Goal: Task Accomplishment & Management: Manage account settings

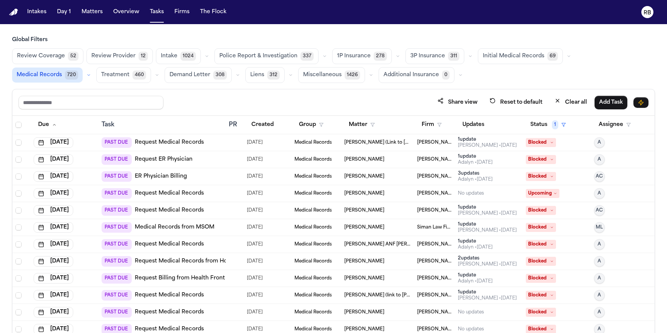
scroll to position [45, 0]
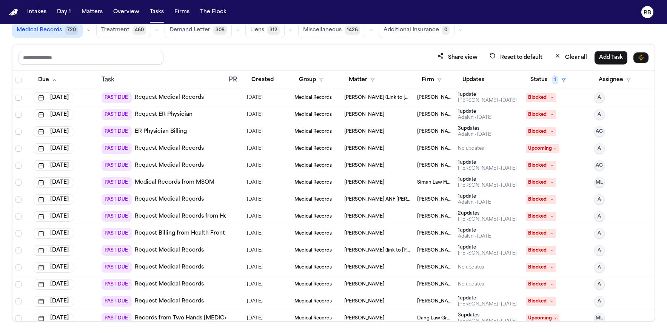
click at [647, 13] on text "RB" at bounding box center [648, 12] width 8 height 5
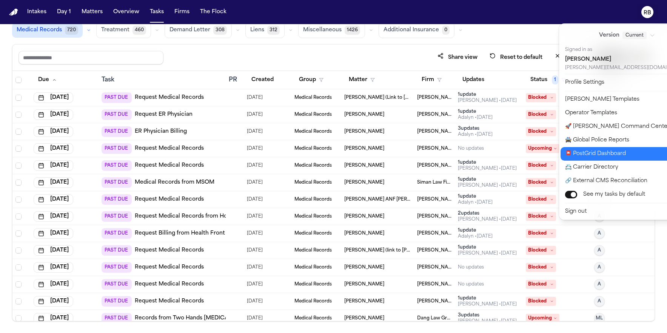
click at [604, 151] on button "📮 PostGrid Dashboard" at bounding box center [631, 154] width 142 height 14
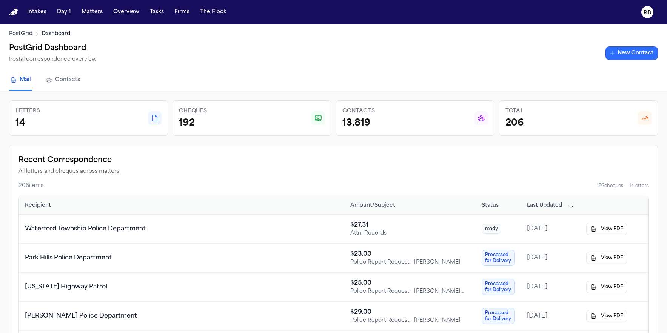
click at [644, 49] on link "New Contact" at bounding box center [631, 53] width 52 height 14
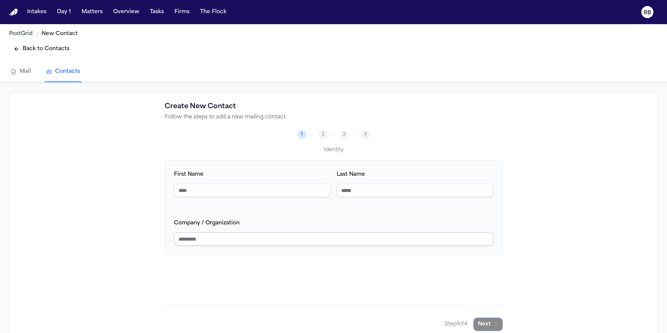
click at [229, 242] on input "Company / Organization" at bounding box center [333, 239] width 319 height 14
type input "***"
click at [253, 235] on input "***" at bounding box center [333, 239] width 319 height 14
drag, startPoint x: 255, startPoint y: 238, endPoint x: 151, endPoint y: 233, distance: 103.9
click at [151, 233] on div "Create New Contact Follow the steps to add a new mailing contact. 2 3 4 Identit…" at bounding box center [333, 216] width 649 height 249
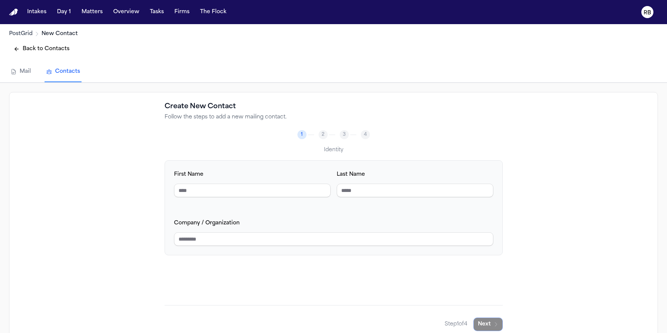
click at [540, 123] on div "Create New Contact Follow the steps to add a new mailing contact. 1 2 3 4 Ident…" at bounding box center [333, 216] width 649 height 249
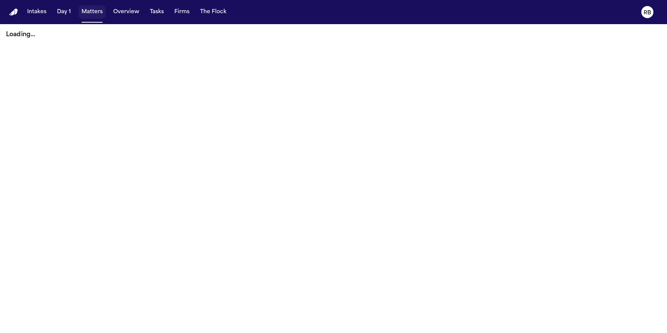
click at [84, 14] on button "Matters" at bounding box center [92, 12] width 27 height 14
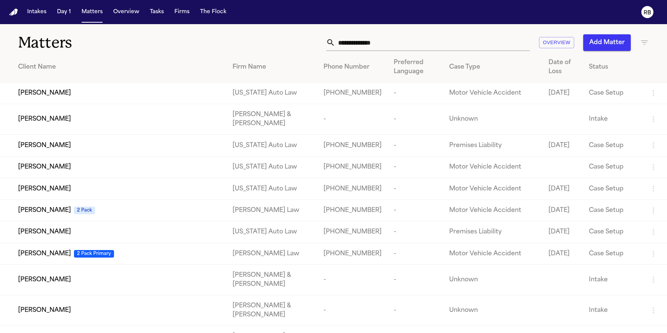
click at [380, 38] on input "text" at bounding box center [432, 42] width 195 height 17
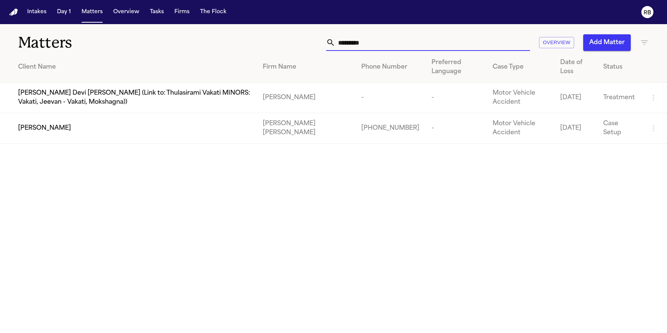
type input "*********"
click at [110, 137] on td "[PERSON_NAME]" at bounding box center [128, 128] width 257 height 31
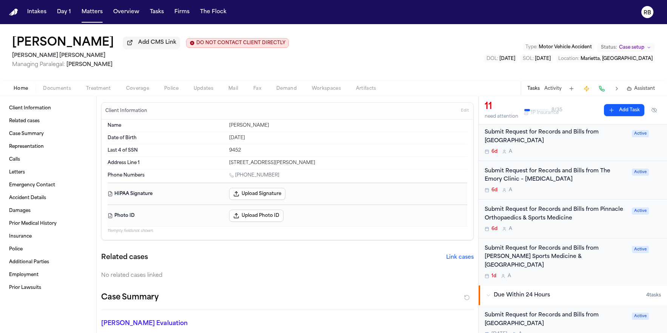
scroll to position [163, 0]
click at [594, 189] on div "6d A" at bounding box center [556, 189] width 143 height 6
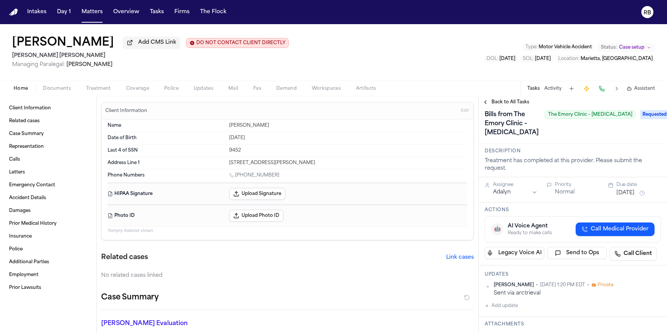
scroll to position [22, 0]
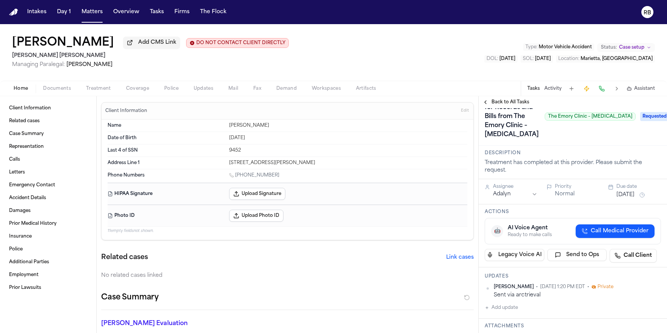
click at [517, 100] on span "Back to All Tasks" at bounding box center [510, 102] width 38 height 6
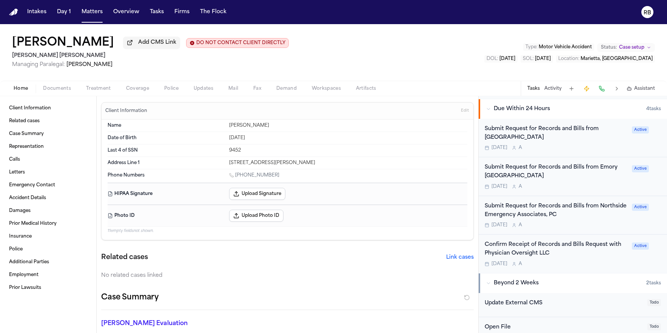
scroll to position [350, 0]
click at [609, 221] on div "[DATE] A" at bounding box center [556, 224] width 143 height 6
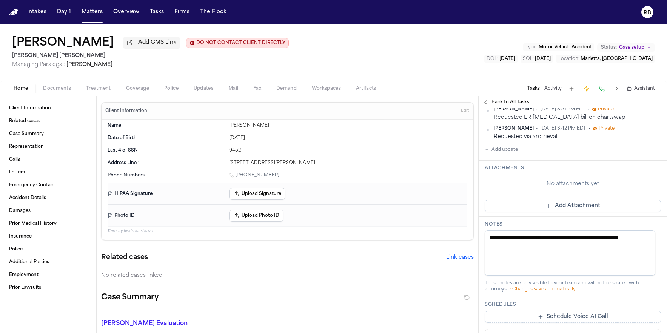
scroll to position [227, 0]
click at [507, 104] on span "Back to All Tasks" at bounding box center [510, 102] width 38 height 6
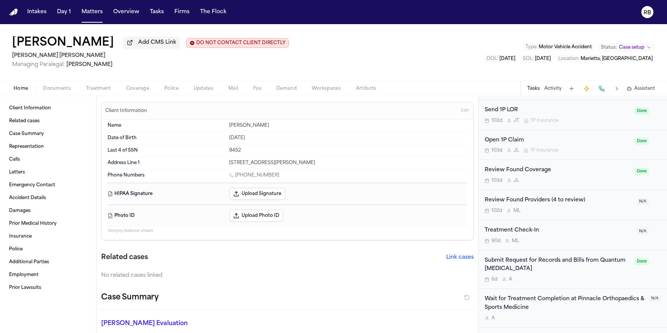
scroll to position [825, 0]
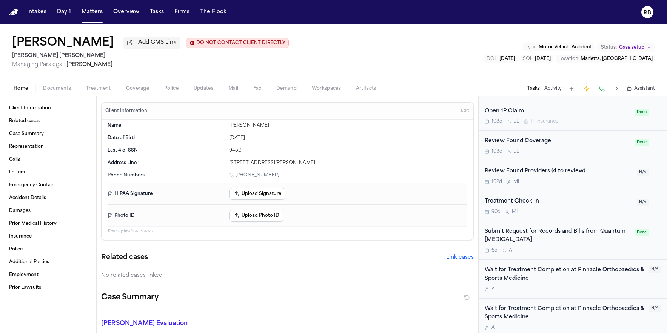
click at [594, 237] on div "Submit Request for Records and Bills from Quantum [MEDICAL_DATA]" at bounding box center [557, 236] width 145 height 17
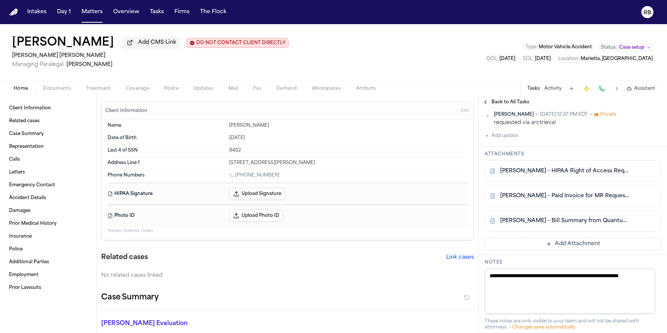
scroll to position [277, 0]
